Goal: Check status: Check status

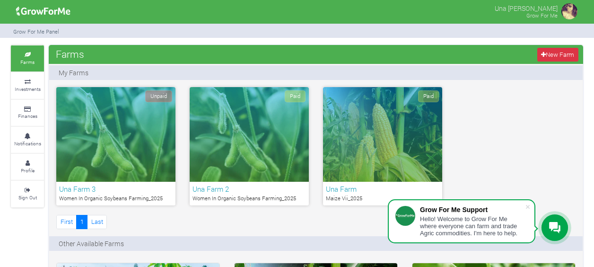
click at [23, 61] on small "Farms" at bounding box center [27, 62] width 14 height 7
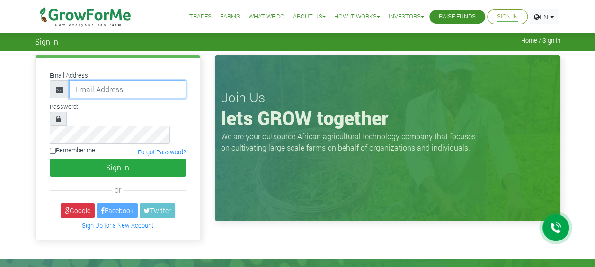
type input "[EMAIL_ADDRESS][DOMAIN_NAME]"
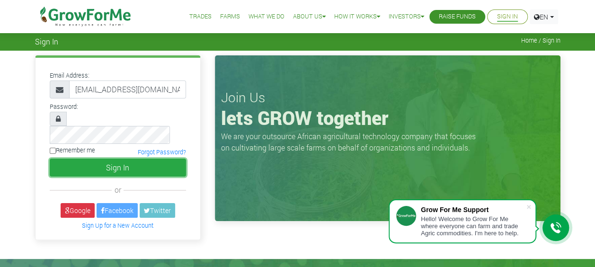
click at [133, 158] on button "Sign In" at bounding box center [118, 167] width 136 height 18
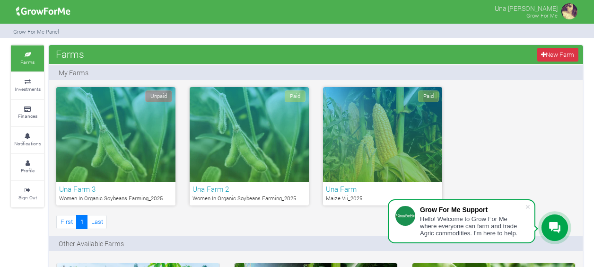
click at [275, 149] on div "Paid" at bounding box center [249, 134] width 119 height 95
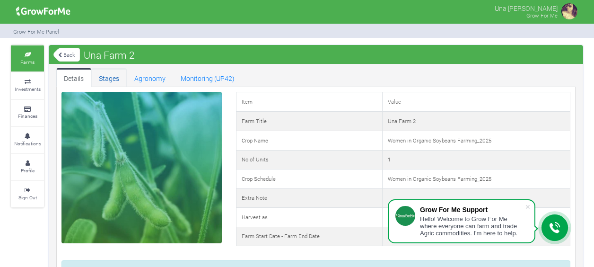
click at [116, 83] on link "Stages" at bounding box center [108, 77] width 35 height 19
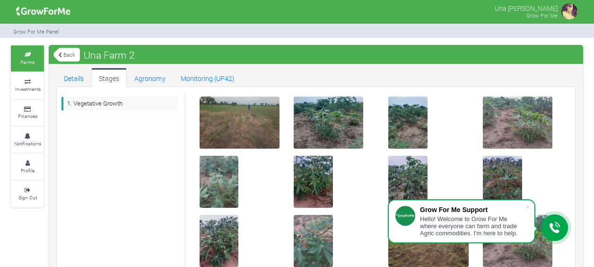
click at [57, 53] on link "Back" at bounding box center [66, 55] width 26 height 16
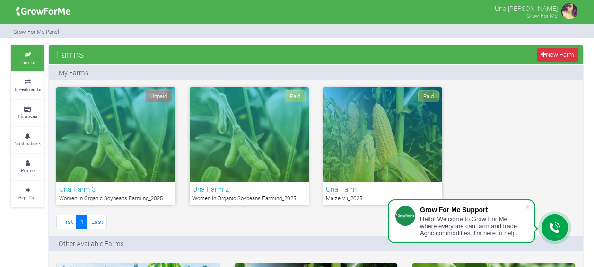
click at [390, 149] on div "Paid" at bounding box center [382, 134] width 119 height 95
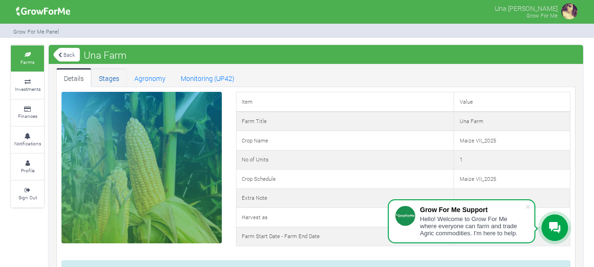
click at [117, 74] on link "Stages" at bounding box center [108, 77] width 35 height 19
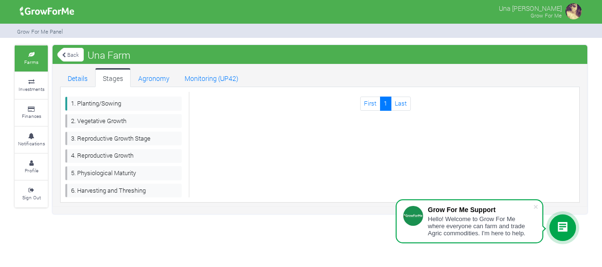
click at [71, 56] on link "Back" at bounding box center [70, 55] width 26 height 16
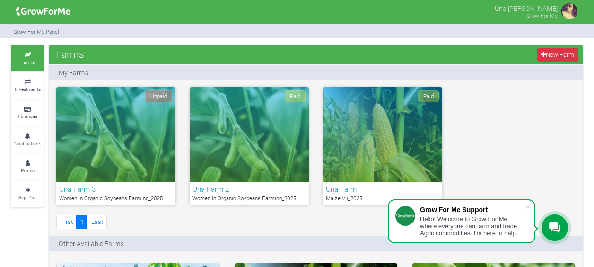
click at [269, 134] on div "Paid" at bounding box center [249, 134] width 119 height 95
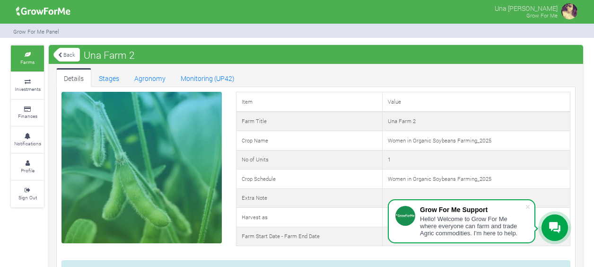
click at [60, 54] on icon at bounding box center [60, 55] width 4 height 5
